Goal: Task Accomplishment & Management: Manage account settings

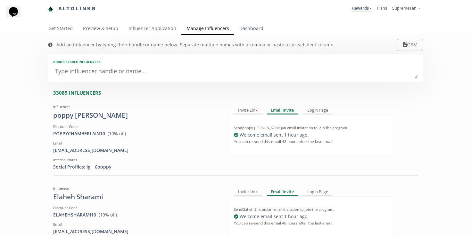
click at [237, 30] on link "Dashboard" at bounding box center [251, 29] width 34 height 13
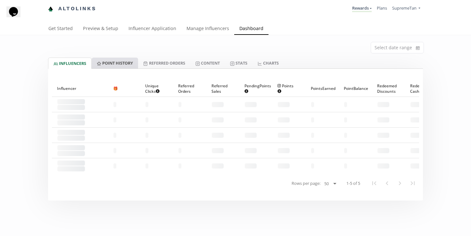
click at [124, 63] on link "Point HISTORY" at bounding box center [115, 63] width 46 height 11
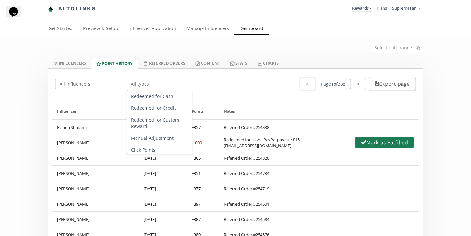
click at [160, 88] on input "text" at bounding box center [160, 84] width 68 height 12
click at [159, 100] on div "Redeemed for Cash" at bounding box center [159, 97] width 65 height 12
type input "Redeemed for Cash"
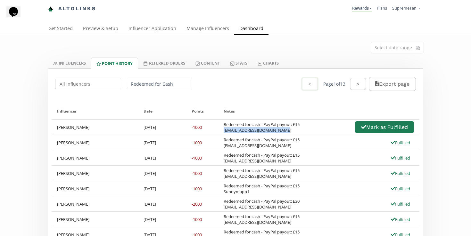
drag, startPoint x: 287, startPoint y: 132, endPoint x: 225, endPoint y: 133, distance: 62.5
click at [225, 133] on div "Redeemed for cash - PayPal payout: £15 emilybeckett333@outlook.com" at bounding box center [262, 128] width 76 height 12
copy div "emilybeckett333@outlook.com"
click at [372, 127] on button "Mark as Fulfilled" at bounding box center [384, 127] width 61 height 14
